Goal: Obtain resource: Download file/media

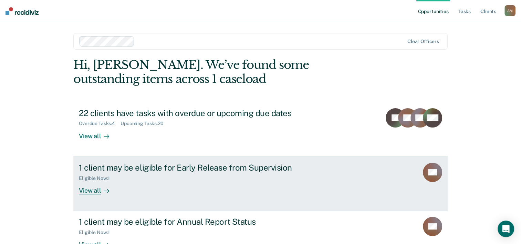
click at [97, 191] on div "View all" at bounding box center [98, 187] width 39 height 13
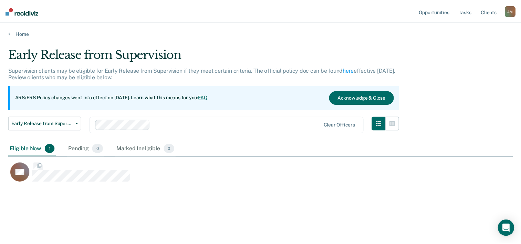
scroll to position [139, 504]
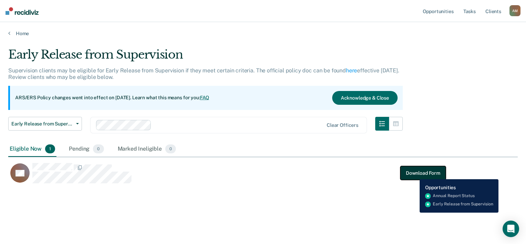
click at [415, 172] on button "Download Form" at bounding box center [422, 173] width 45 height 14
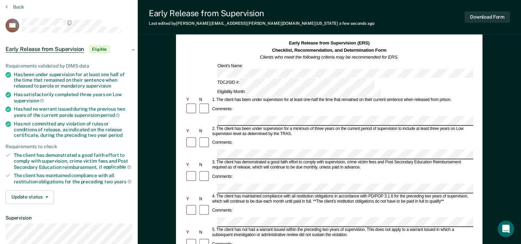
scroll to position [25, 0]
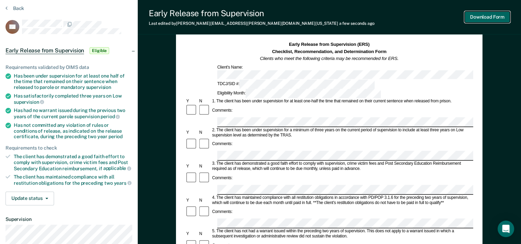
click at [492, 17] on button "Download Form" at bounding box center [486, 16] width 45 height 11
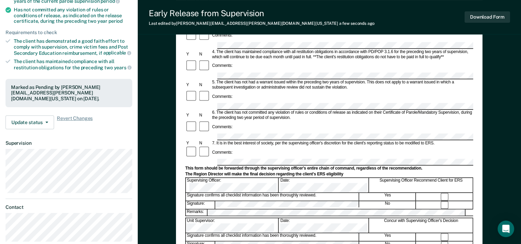
scroll to position [128, 0]
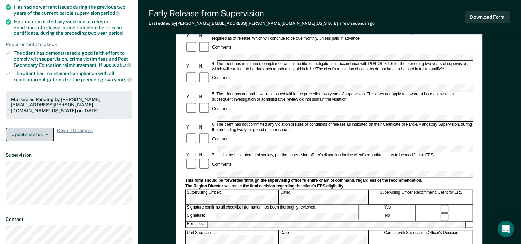
click at [36, 130] on button "Update status" at bounding box center [30, 134] width 49 height 14
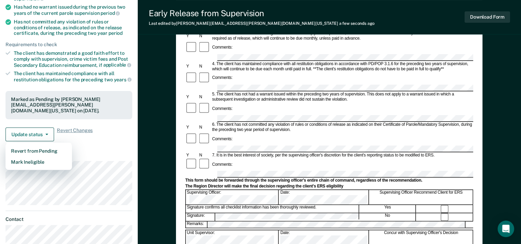
click at [98, 138] on div "Update status Revert from Pending Mark Ineligible Revert Changes" at bounding box center [69, 134] width 127 height 14
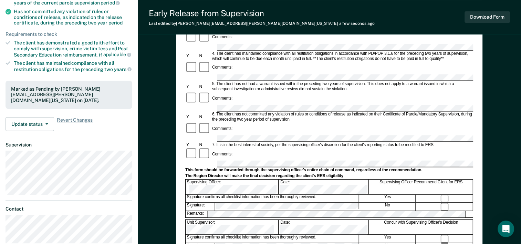
scroll to position [138, 0]
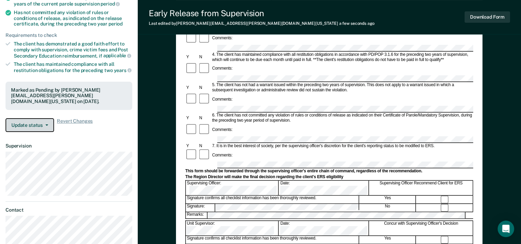
click at [38, 126] on button "Update status" at bounding box center [30, 125] width 49 height 14
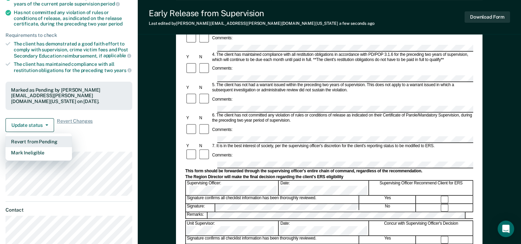
click at [40, 140] on button "Revert from Pending" at bounding box center [39, 141] width 66 height 11
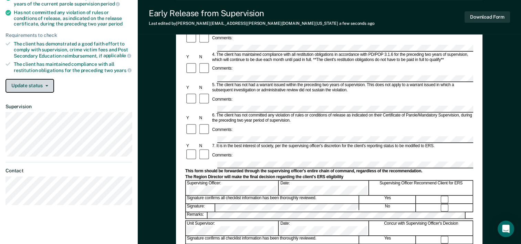
click at [41, 82] on button "Update status" at bounding box center [30, 86] width 49 height 14
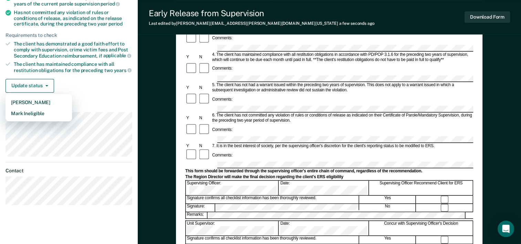
click at [121, 91] on div "Requirements validated by OIMS data Has been under supervision for at least one…" at bounding box center [69, 19] width 138 height 157
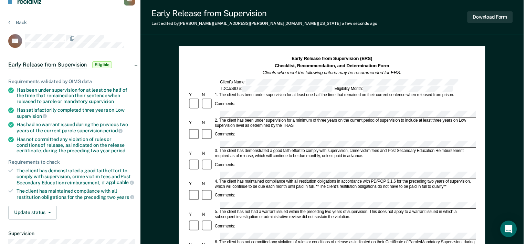
scroll to position [0, 0]
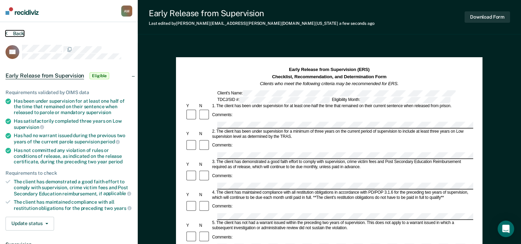
click at [16, 34] on button "Back" at bounding box center [15, 33] width 19 height 6
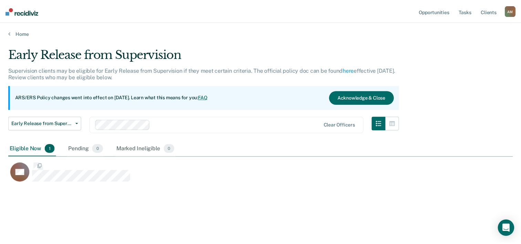
scroll to position [139, 504]
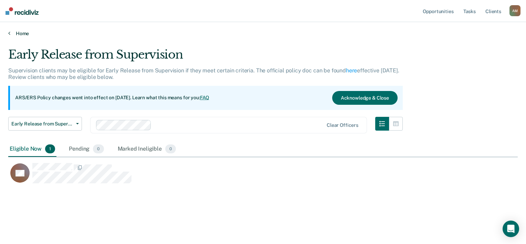
click at [21, 34] on link "Home" at bounding box center [263, 33] width 510 height 6
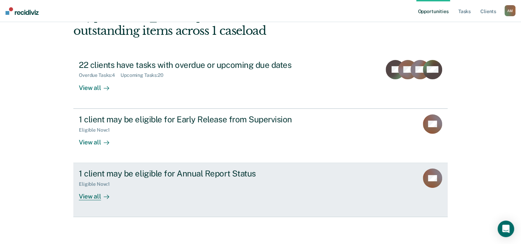
scroll to position [49, 0]
click at [88, 195] on div "View all" at bounding box center [98, 193] width 39 height 13
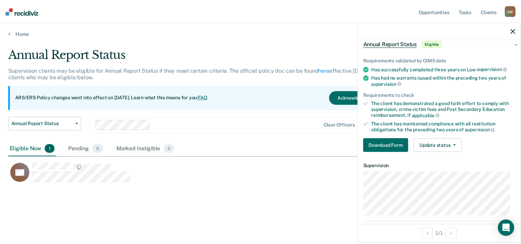
scroll to position [69, 0]
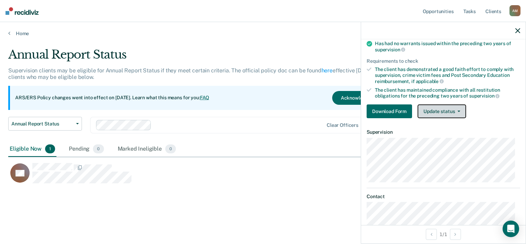
click at [441, 112] on button "Update status" at bounding box center [442, 111] width 49 height 14
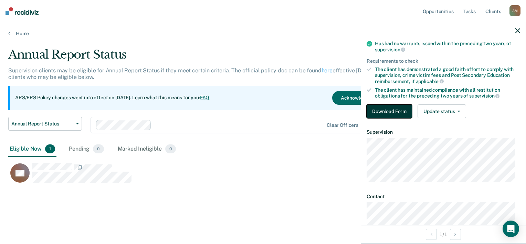
click at [397, 111] on button "Download Form" at bounding box center [389, 111] width 45 height 14
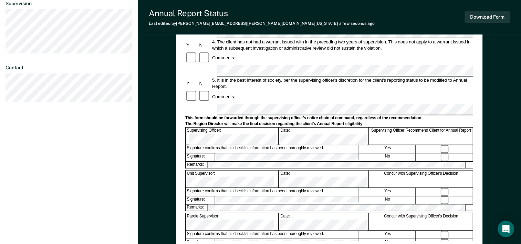
scroll to position [207, 0]
click at [488, 14] on button "Download Form" at bounding box center [486, 16] width 45 height 11
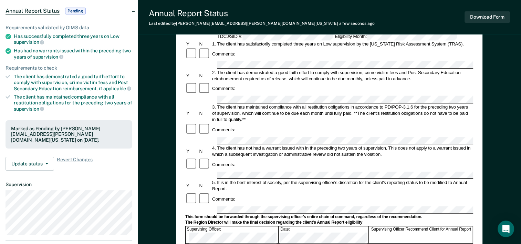
scroll to position [108, 0]
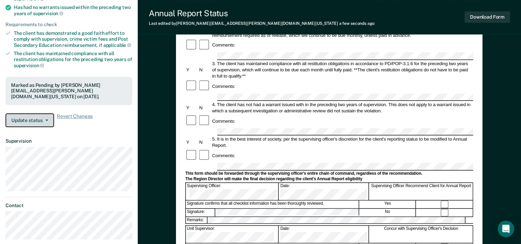
click at [30, 118] on button "Update status" at bounding box center [30, 120] width 49 height 14
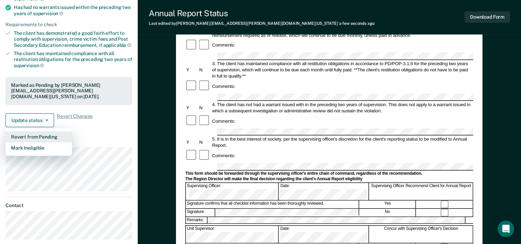
drag, startPoint x: 39, startPoint y: 134, endPoint x: 54, endPoint y: 77, distance: 58.8
click at [54, 77] on div "Requirements validated by OIMS data Has successfully completed three years on L…" at bounding box center [69, 51] width 138 height 162
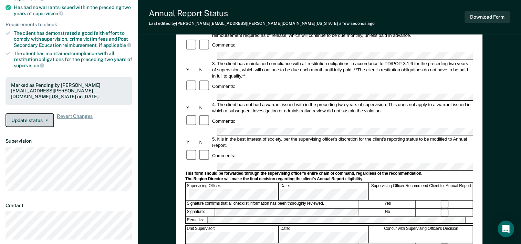
click at [22, 117] on button "Update status" at bounding box center [30, 120] width 49 height 14
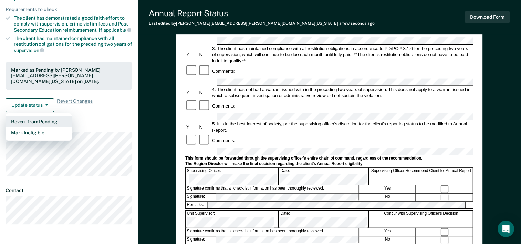
scroll to position [172, 0]
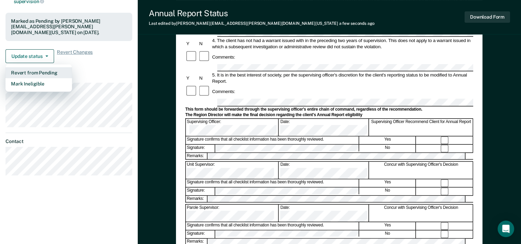
click at [30, 69] on button "Revert from Pending" at bounding box center [39, 72] width 66 height 11
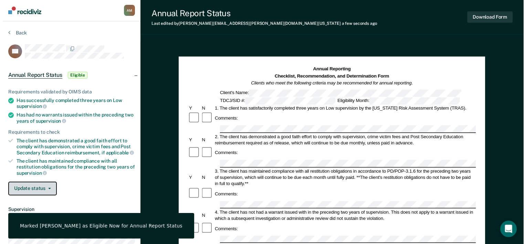
scroll to position [0, 0]
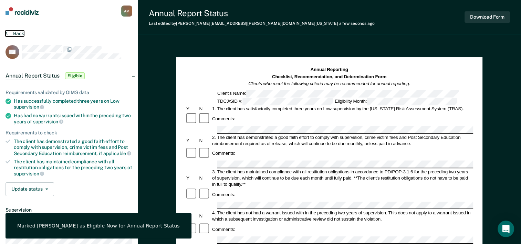
click at [15, 34] on button "Back" at bounding box center [15, 33] width 19 height 6
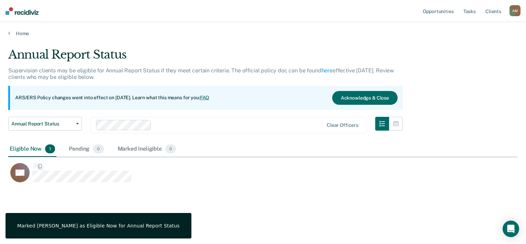
scroll to position [139, 504]
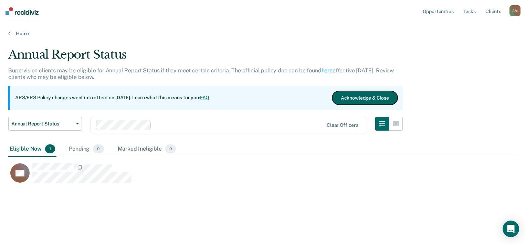
click at [368, 97] on button "Acknowledge & Close" at bounding box center [364, 98] width 65 height 14
